Goal: Transaction & Acquisition: Purchase product/service

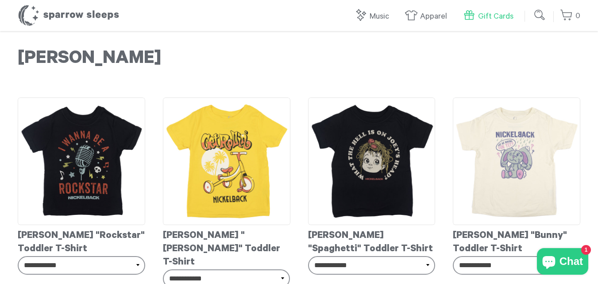
click at [507, 14] on link "Gift Cards" at bounding box center [490, 16] width 55 height 19
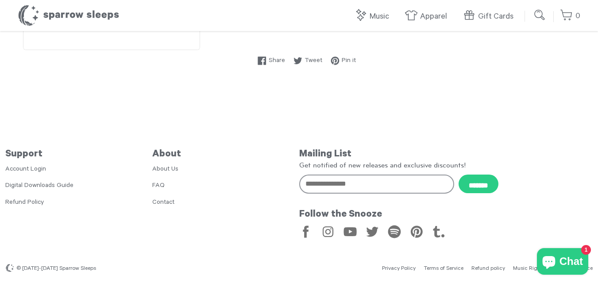
scroll to position [177, 0]
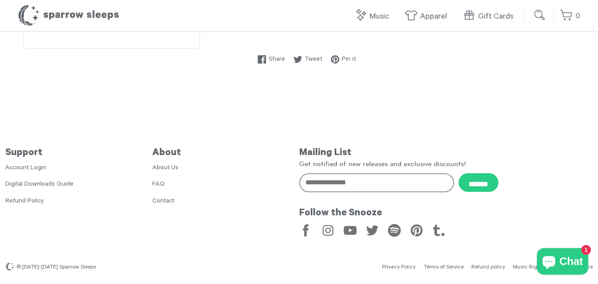
click at [559, 261] on icon "Chat window" at bounding box center [548, 261] width 21 height 21
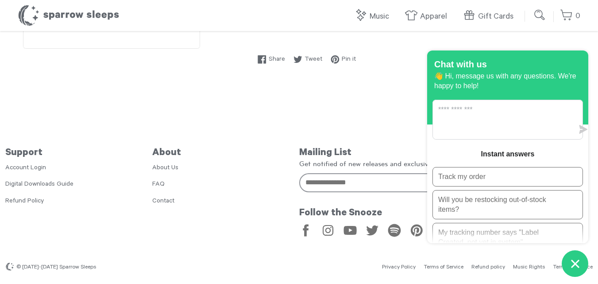
click at [578, 263] on icon "Chat window" at bounding box center [576, 264] width 14 height 14
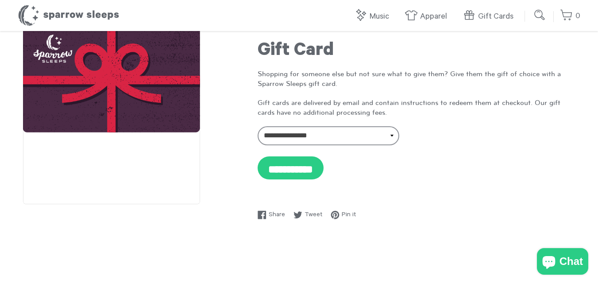
scroll to position [0, 0]
